Goal: Check status: Check status

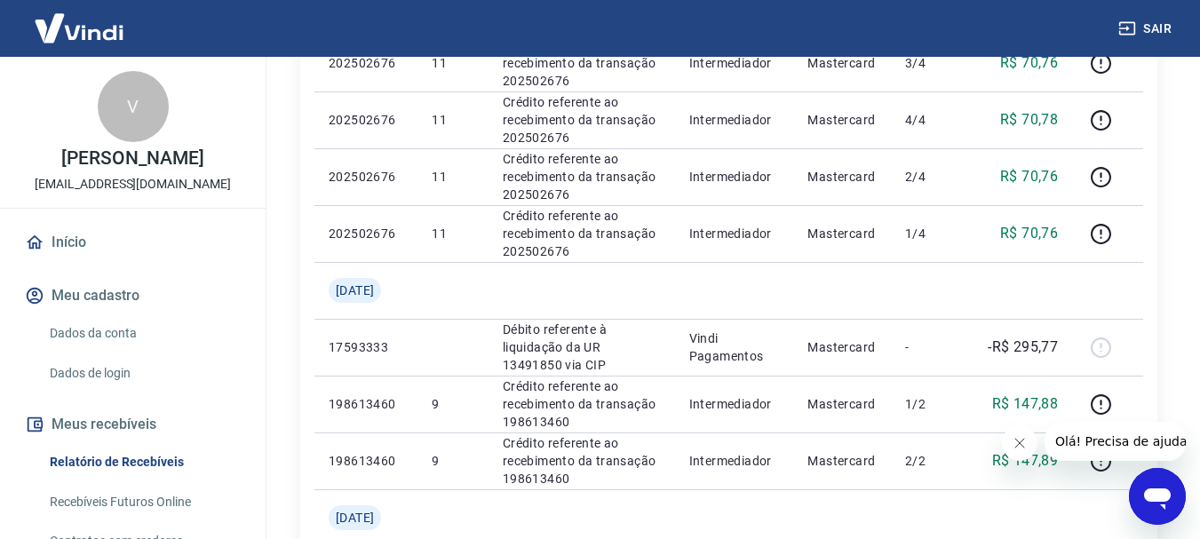
scroll to position [444, 0]
click at [117, 426] on button "Meus recebíveis" at bounding box center [132, 424] width 223 height 39
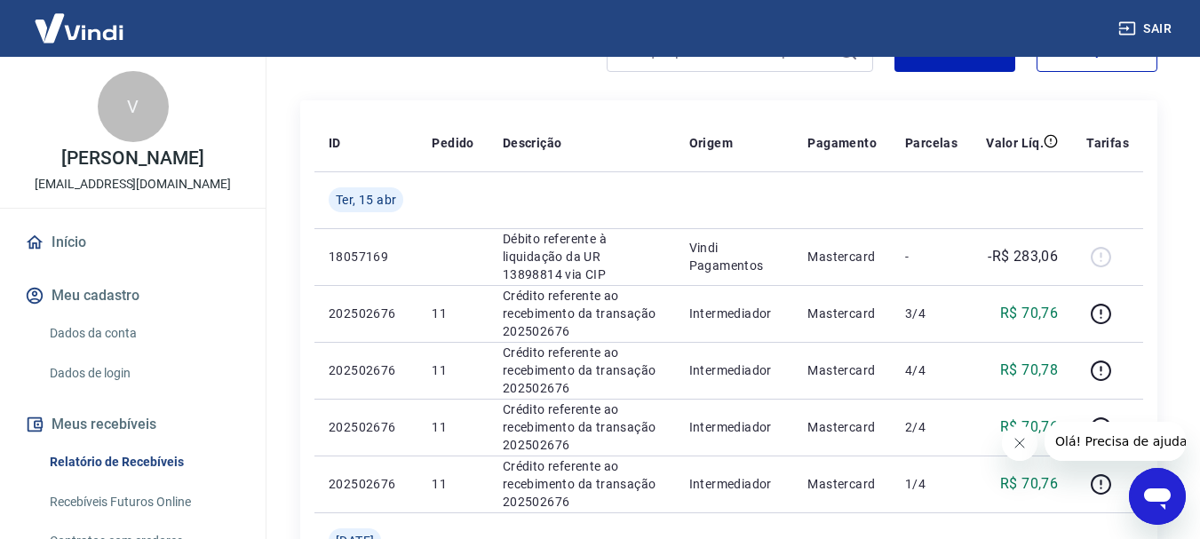
scroll to position [178, 0]
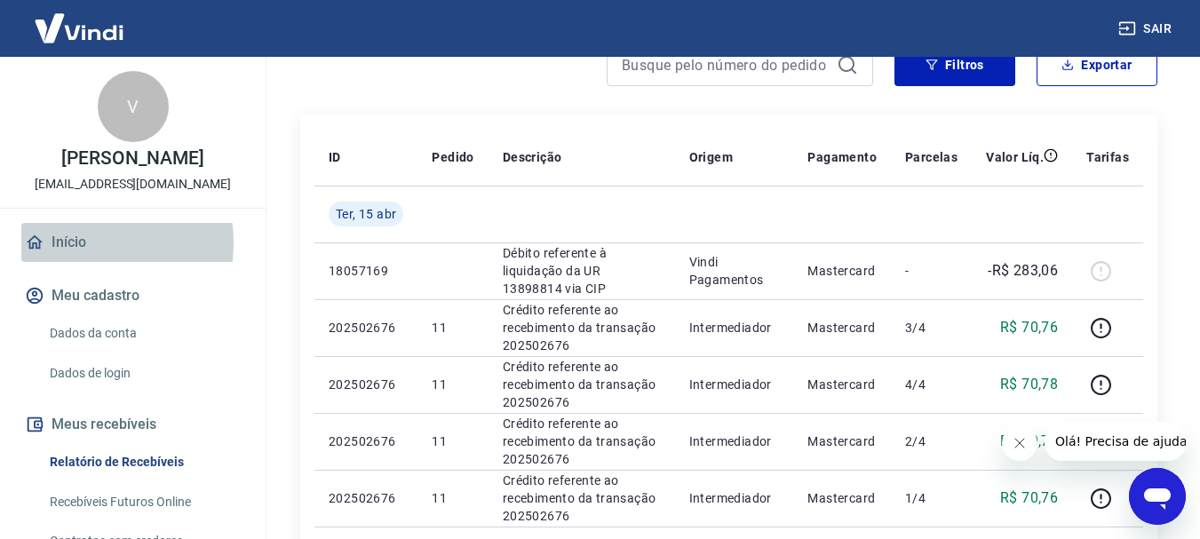
click at [77, 243] on link "Início" at bounding box center [132, 242] width 223 height 39
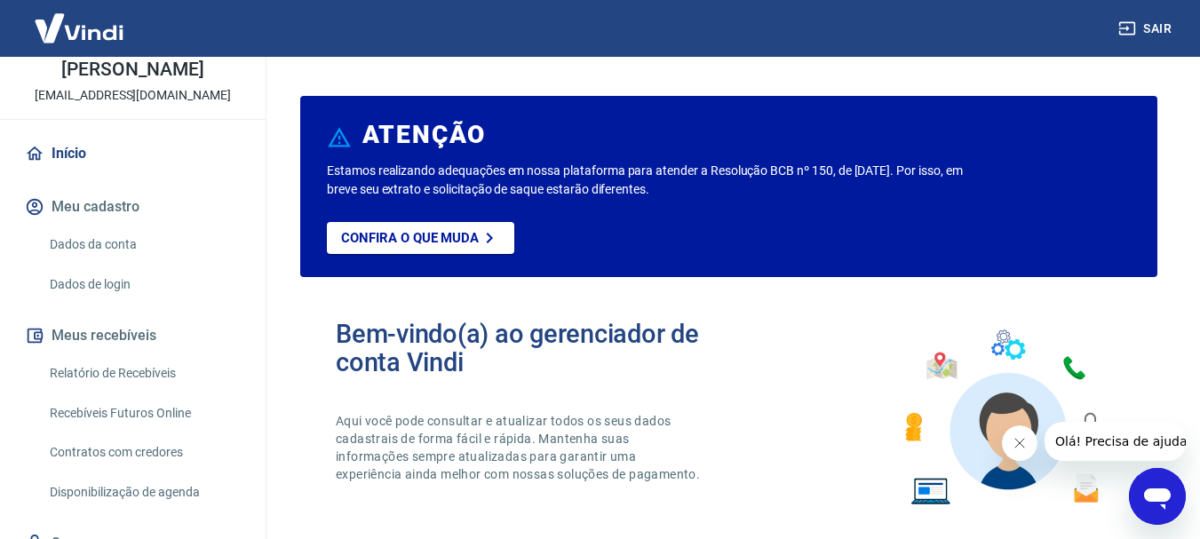
scroll to position [166, 0]
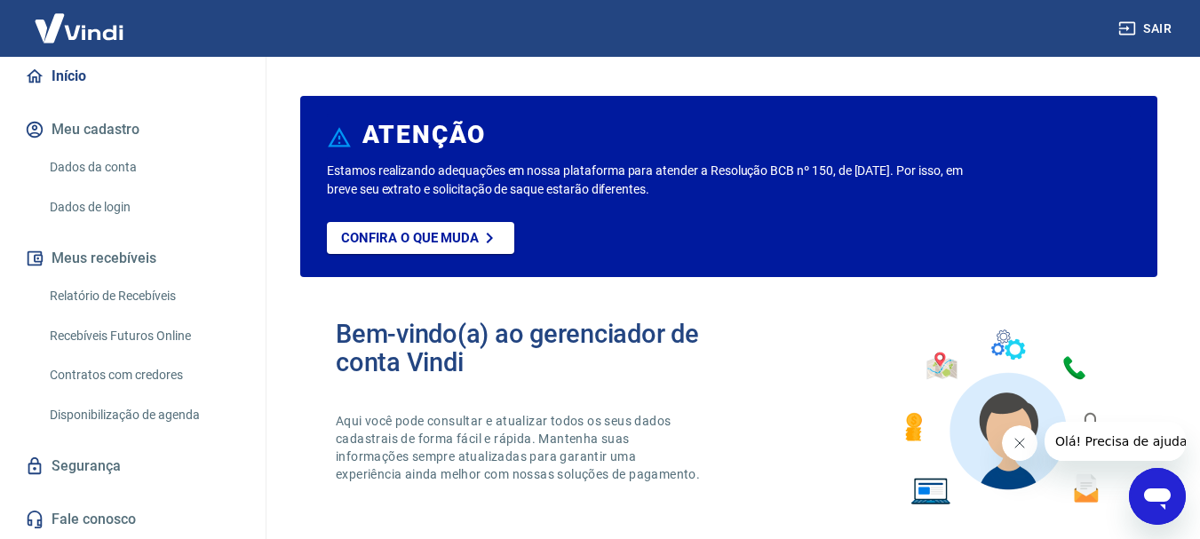
click at [126, 331] on link "Recebíveis Futuros Online" at bounding box center [144, 336] width 202 height 36
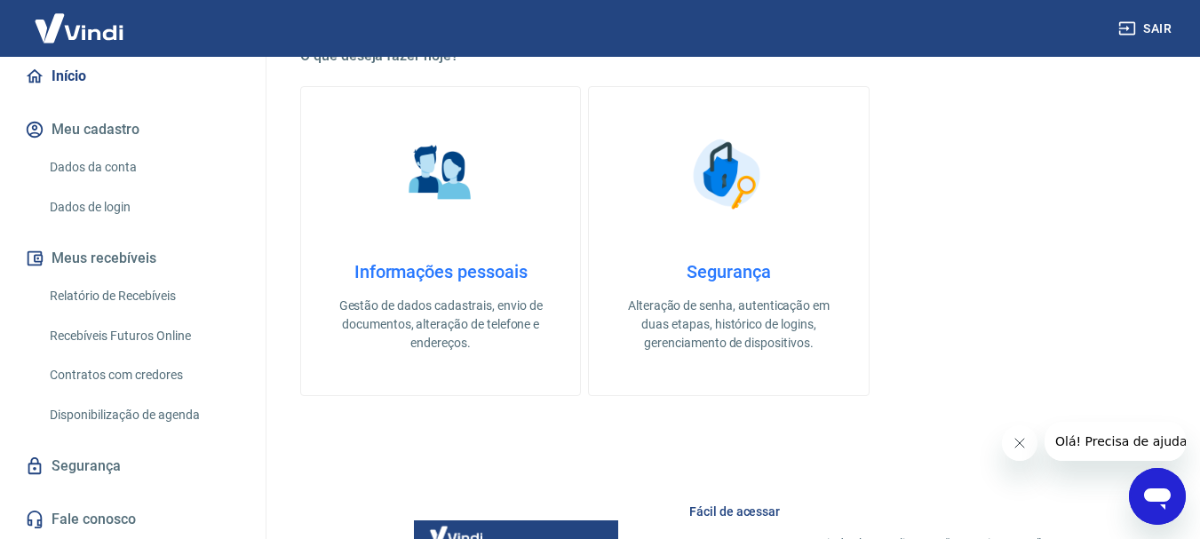
scroll to position [89, 0]
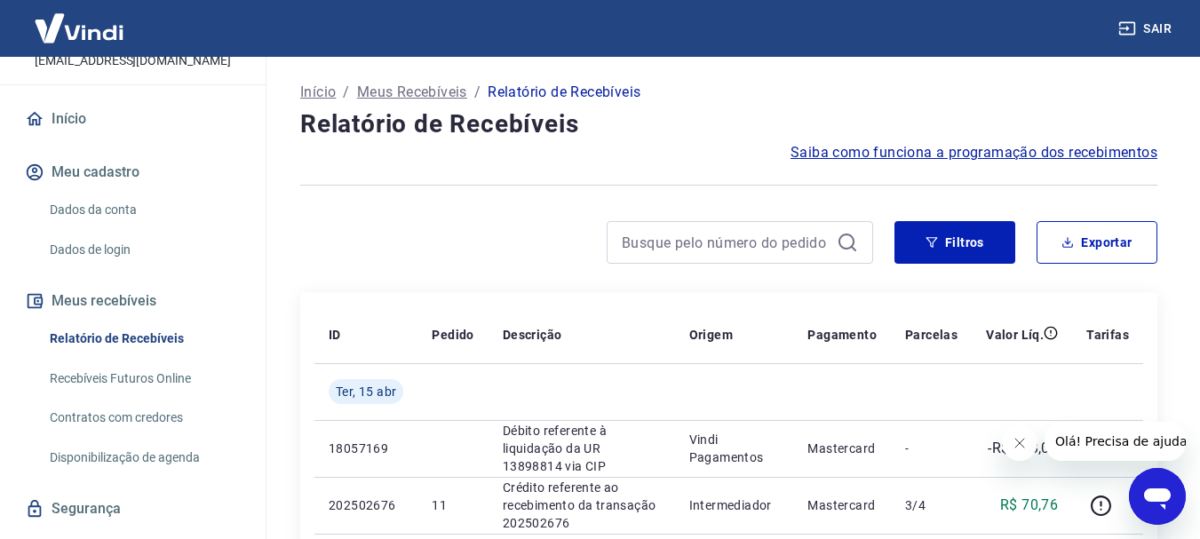
scroll to position [166, 0]
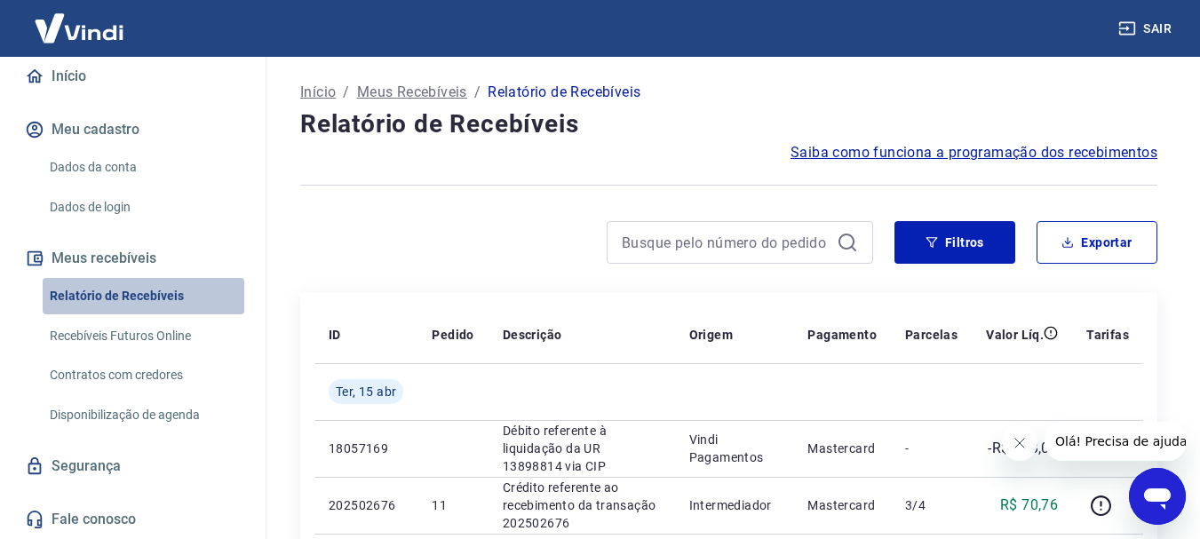
click at [149, 294] on link "Relatório de Recebíveis" at bounding box center [144, 296] width 202 height 36
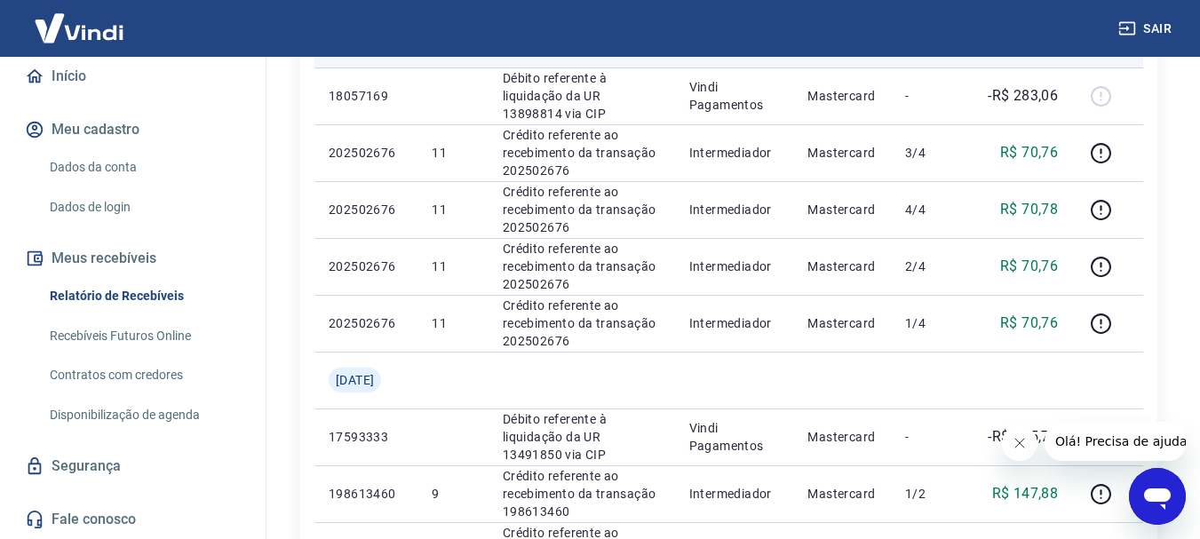
scroll to position [178, 0]
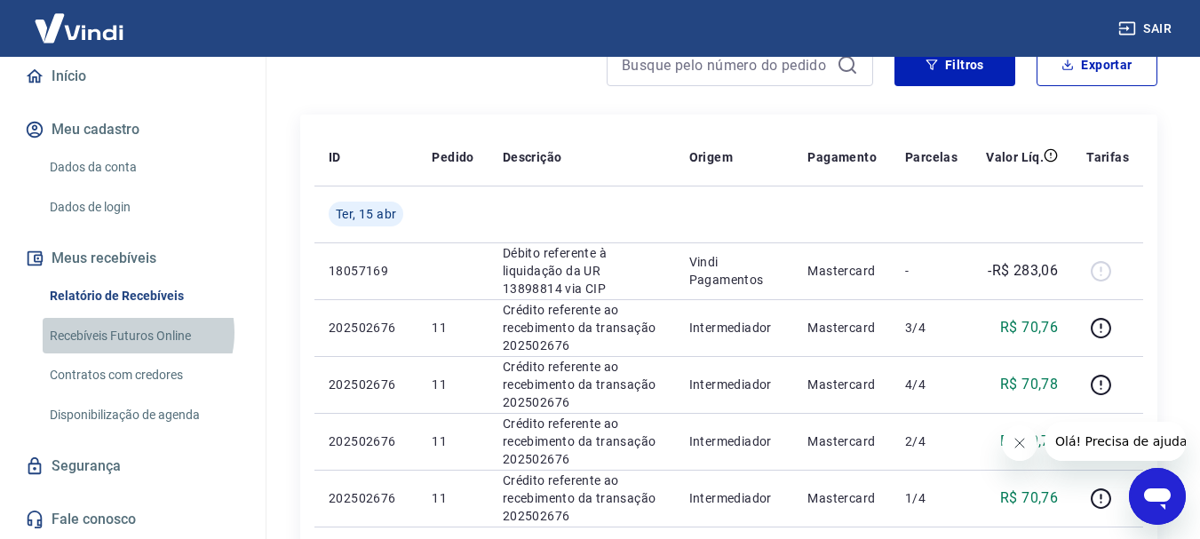
click at [129, 332] on link "Recebíveis Futuros Online" at bounding box center [144, 336] width 202 height 36
